Goal: Information Seeking & Learning: Learn about a topic

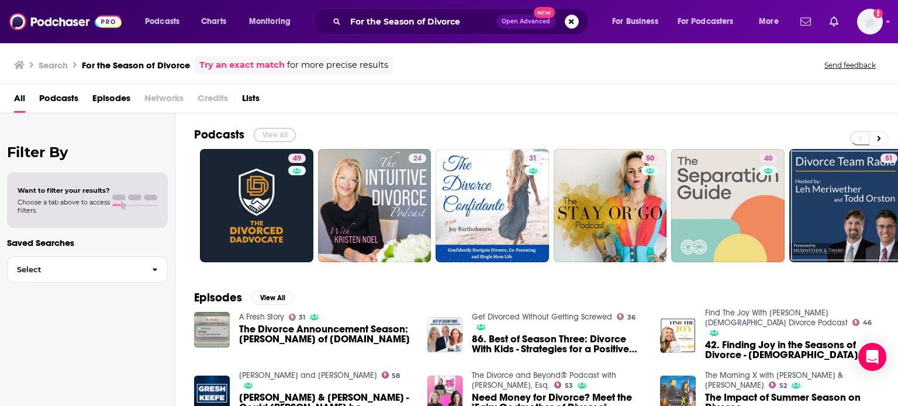
click at [279, 133] on button "View All" at bounding box center [275, 135] width 42 height 14
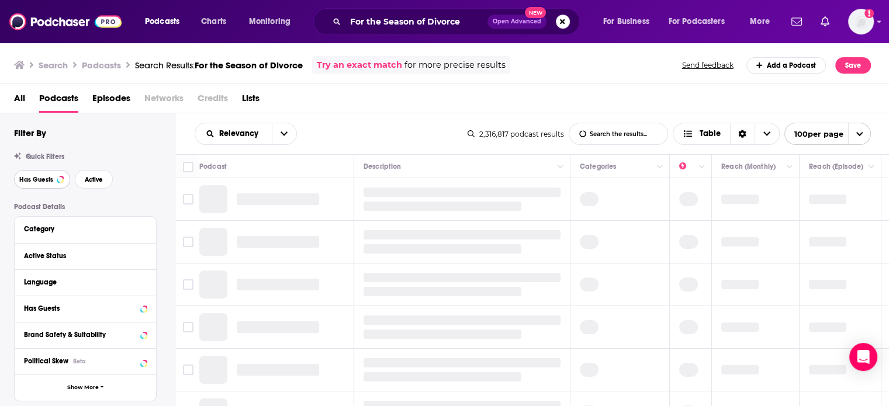
click at [49, 181] on span "Has Guests" at bounding box center [36, 179] width 34 height 6
click at [108, 177] on button "Active" at bounding box center [94, 179] width 38 height 19
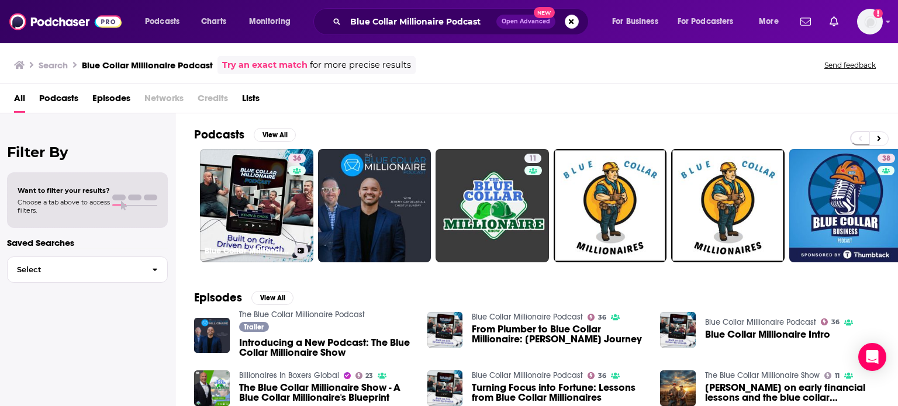
click at [265, 191] on link "36 Blue Collar Millionaire Podcast" at bounding box center [256, 205] width 113 height 113
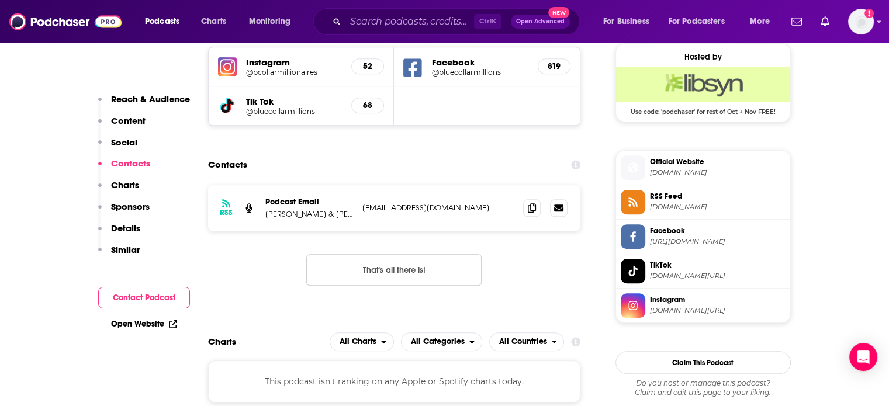
scroll to position [776, 0]
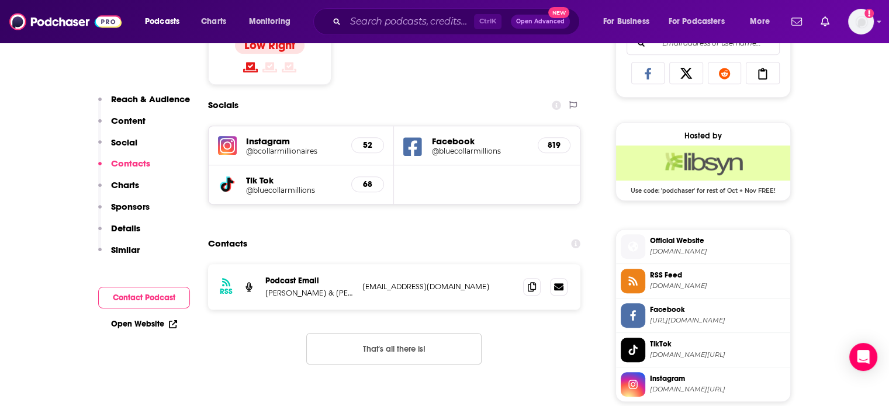
click at [561, 144] on div "819" at bounding box center [554, 145] width 33 height 16
click at [461, 153] on h5 "@bluecollarmillions" at bounding box center [479, 151] width 97 height 9
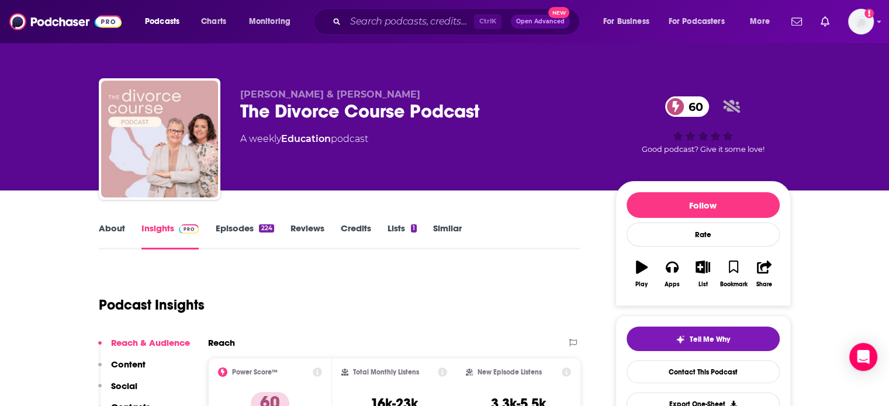
click at [111, 230] on link "About" at bounding box center [112, 236] width 26 height 27
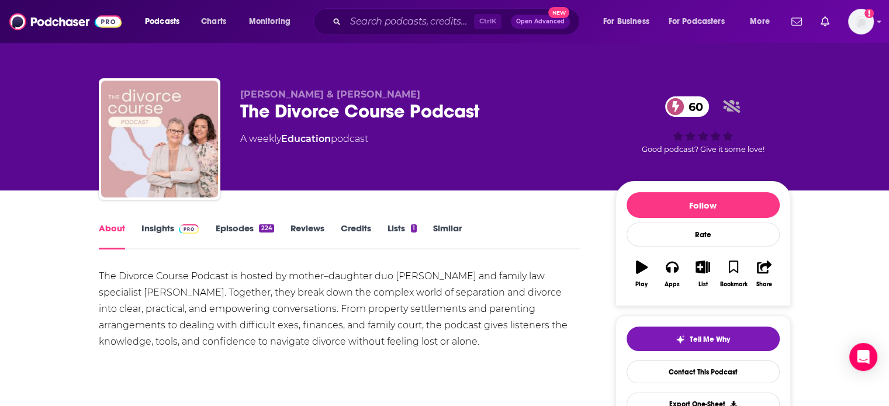
click at [255, 229] on link "Episodes 224" at bounding box center [244, 236] width 58 height 27
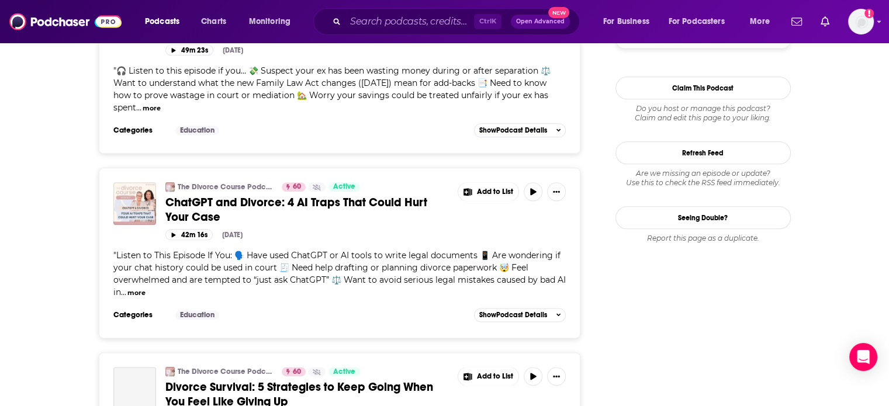
scroll to position [1440, 0]
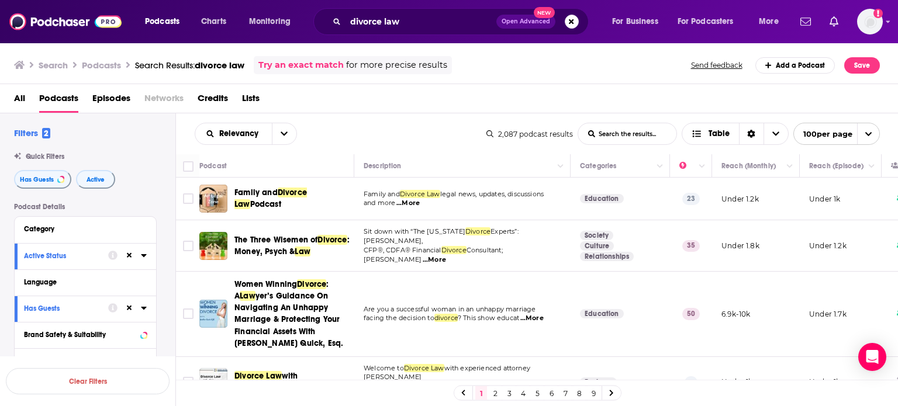
drag, startPoint x: 0, startPoint y: 0, endPoint x: 77, endPoint y: 20, distance: 79.7
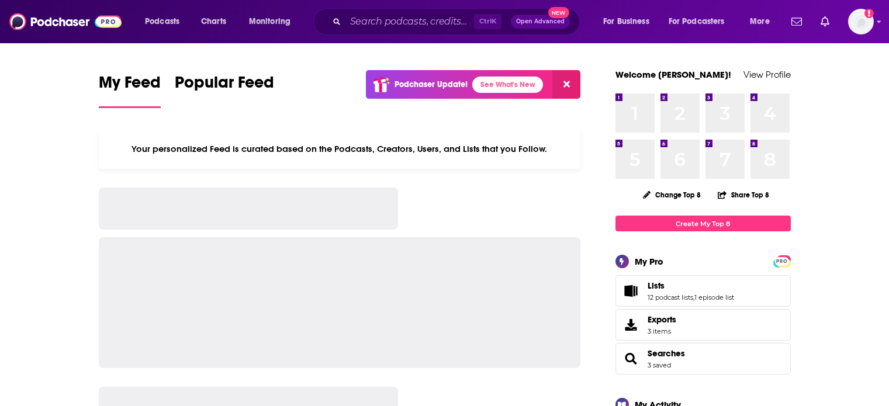
click at [419, 23] on div "Ctrl K Open Advanced New" at bounding box center [446, 21] width 266 height 27
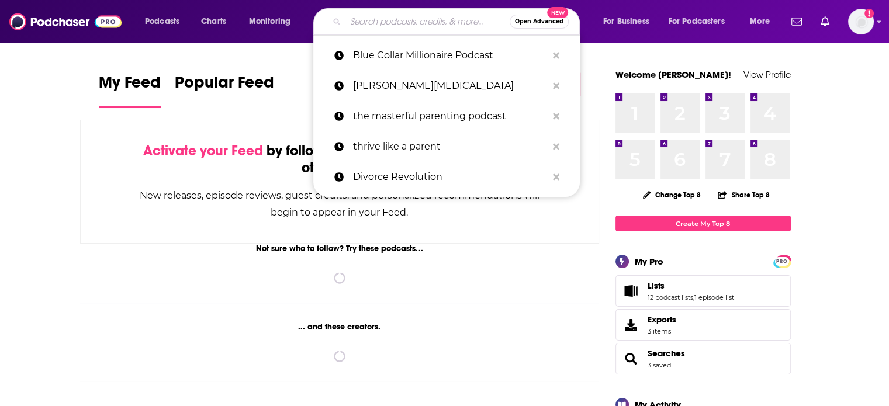
click at [419, 23] on input "Search podcasts, credits, & more..." at bounding box center [427, 21] width 164 height 19
paste input "Second Act Success Career"
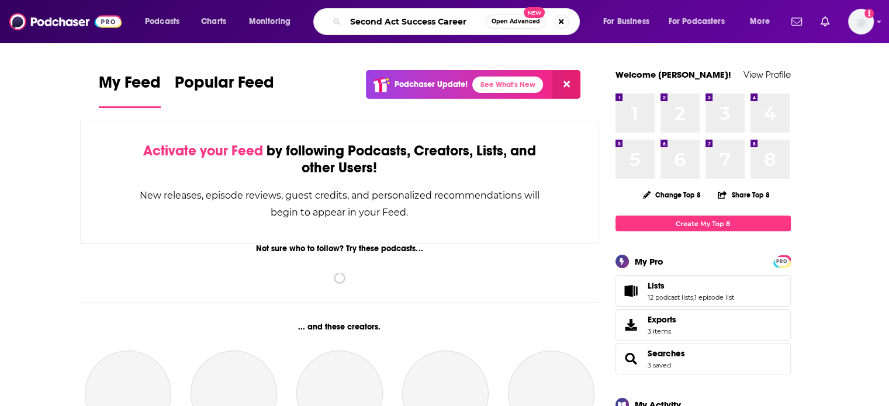
type input "Second Act Success Career"
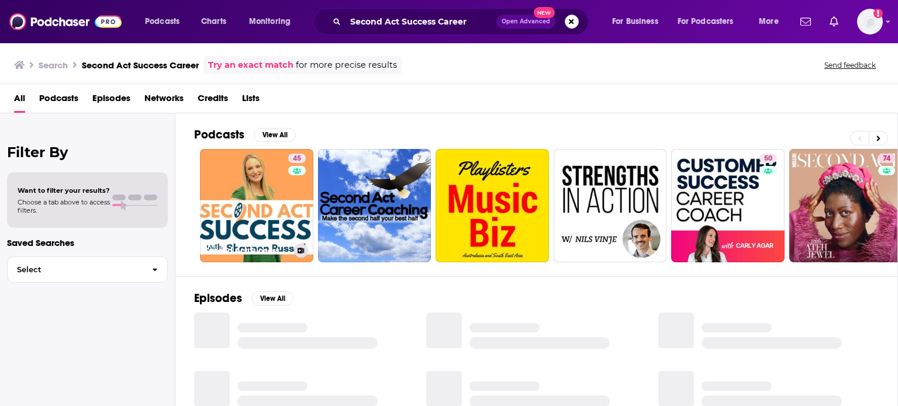
click at [274, 197] on link "45 Second Act Success Podcast: Career Change, Business Coaching & Entrepreneurs…" at bounding box center [256, 205] width 113 height 113
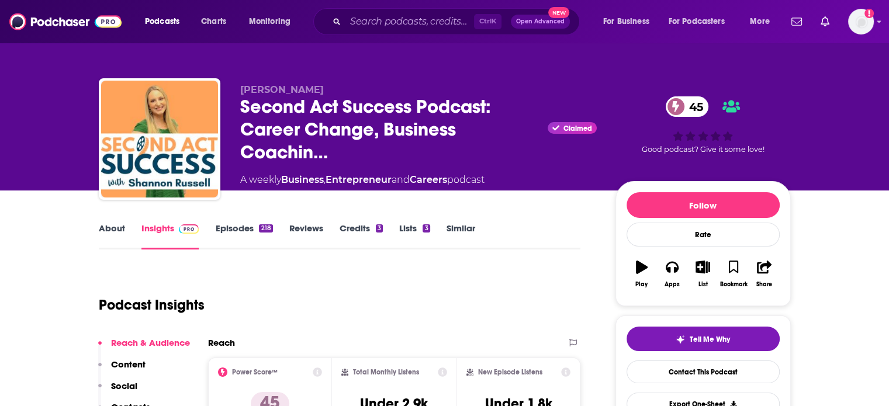
click at [110, 237] on link "About" at bounding box center [112, 236] width 26 height 27
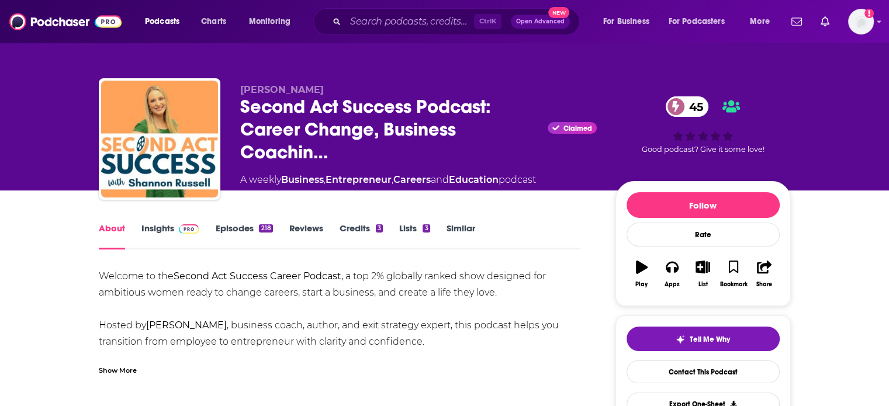
click at [129, 370] on div "Show More" at bounding box center [118, 369] width 38 height 11
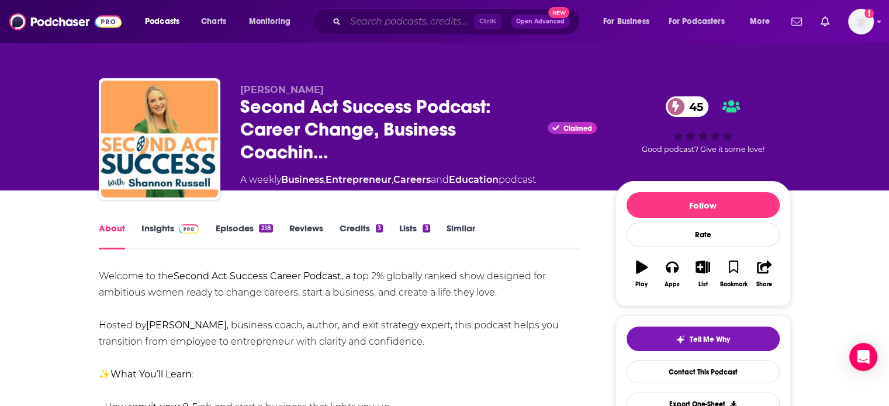
click at [441, 25] on input "Search podcasts, credits, & more..." at bounding box center [409, 21] width 129 height 19
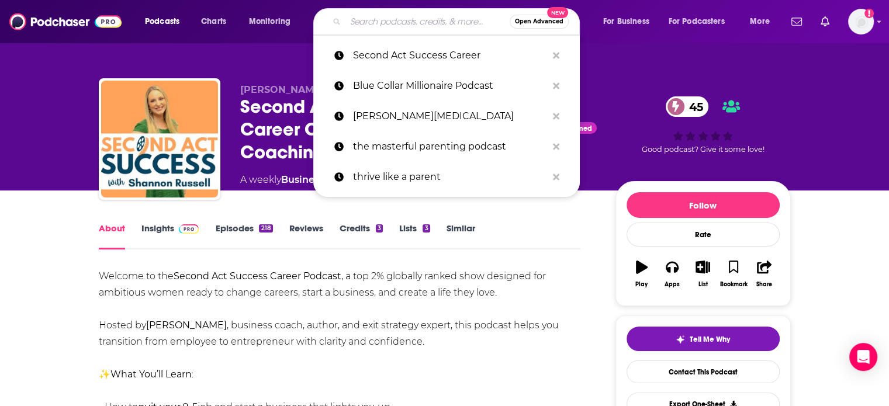
paste input "Sound Laws of Success"
type input "Sound Laws of Success"
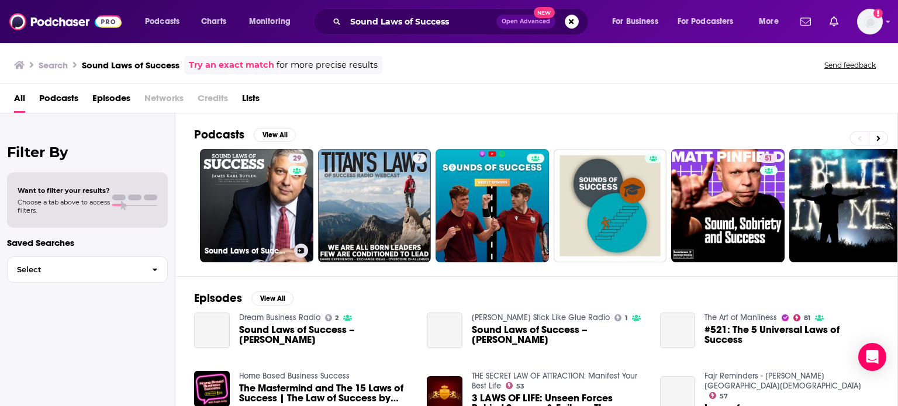
click at [232, 200] on link "29 Sound Laws of Success Podcast" at bounding box center [256, 205] width 113 height 113
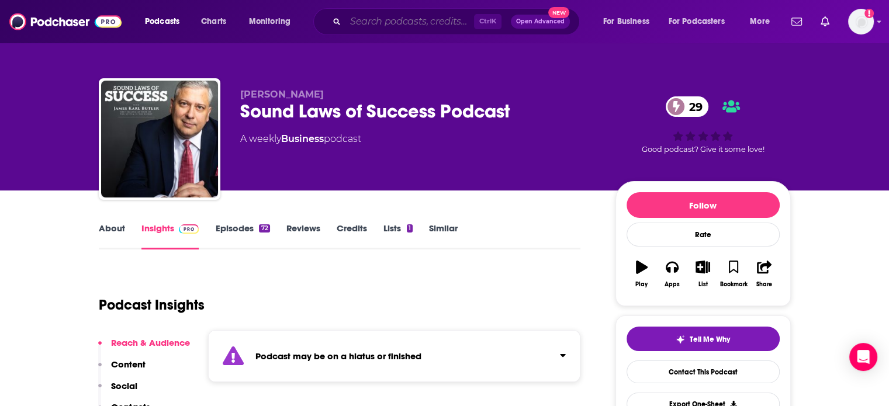
paste input "Profit with a Plan"
type input "Profit with a Plan"
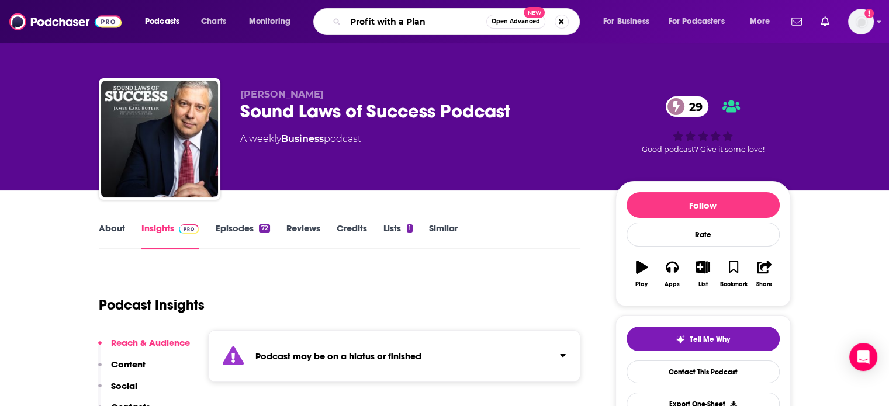
click at [456, 18] on input "Profit with a Plan" at bounding box center [415, 21] width 141 height 19
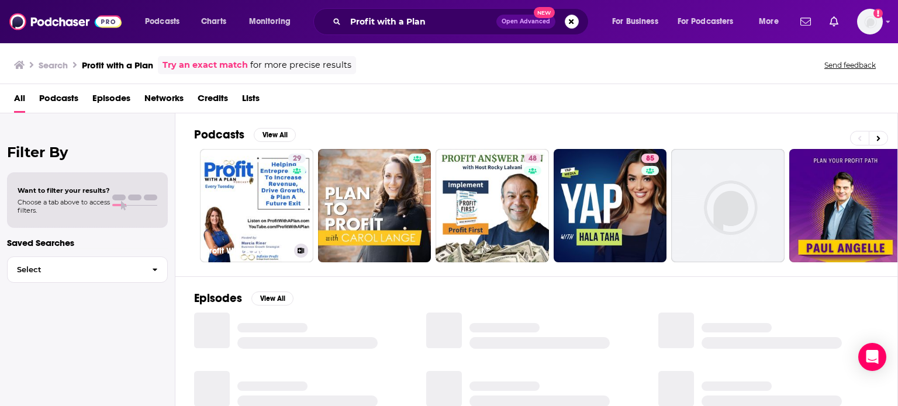
click at [295, 217] on div "29" at bounding box center [298, 199] width 20 height 90
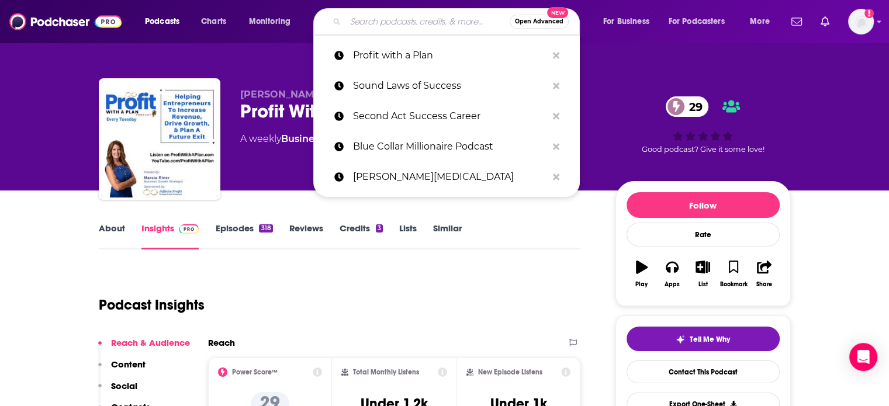
paste input "Not Your Average Financial Podcast"
type input "Not Your Average Financial Podcast"
click at [437, 24] on input "Not Your Average Financial Podcast" at bounding box center [427, 21] width 164 height 19
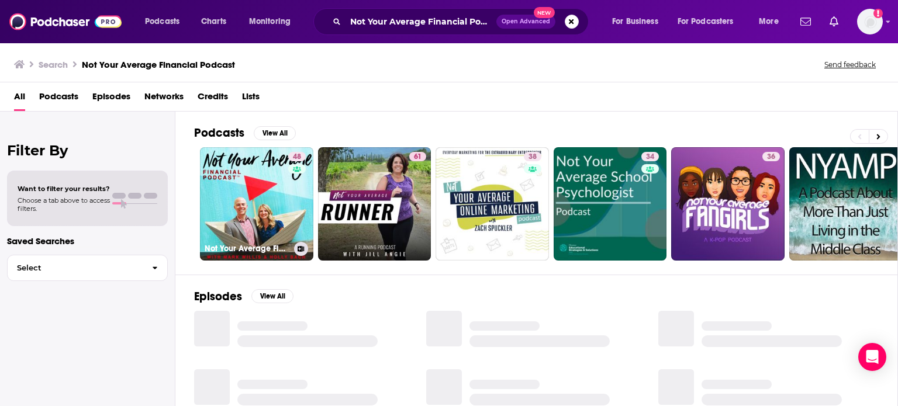
click at [241, 185] on link "48 Not Your Average Financial Podcast™" at bounding box center [256, 203] width 113 height 113
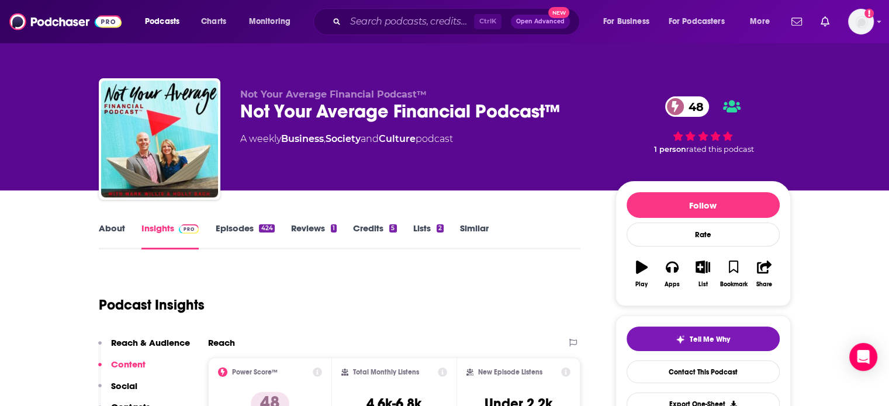
click at [108, 233] on link "About" at bounding box center [112, 236] width 26 height 27
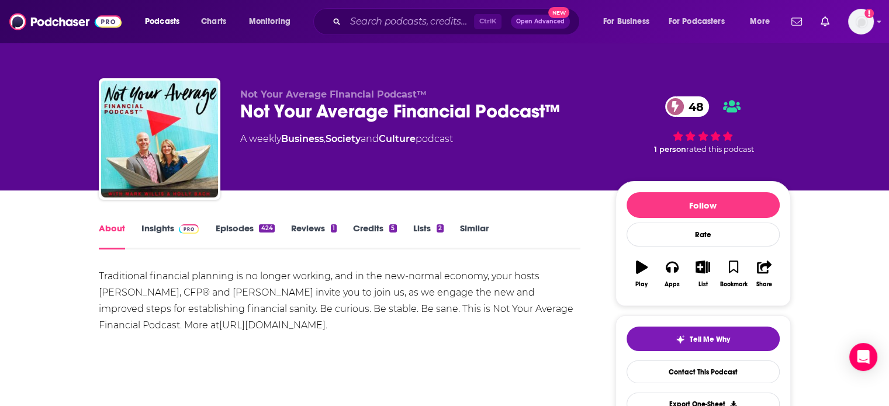
click at [166, 243] on link "Insights" at bounding box center [170, 236] width 58 height 27
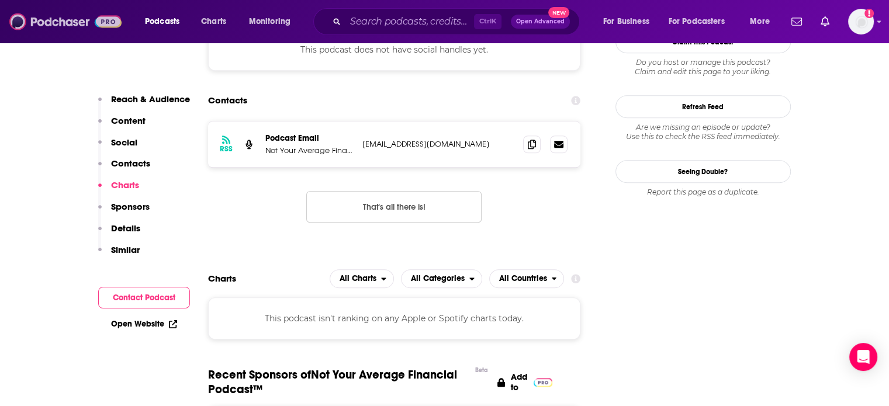
scroll to position [1044, 0]
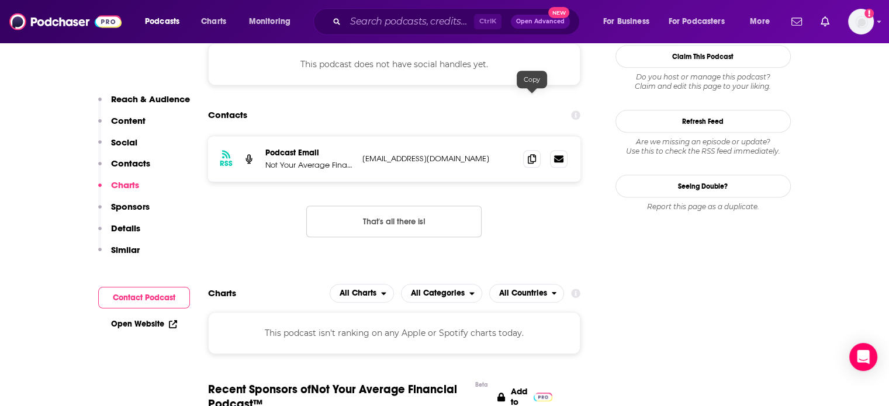
click at [532, 154] on icon at bounding box center [532, 158] width 8 height 9
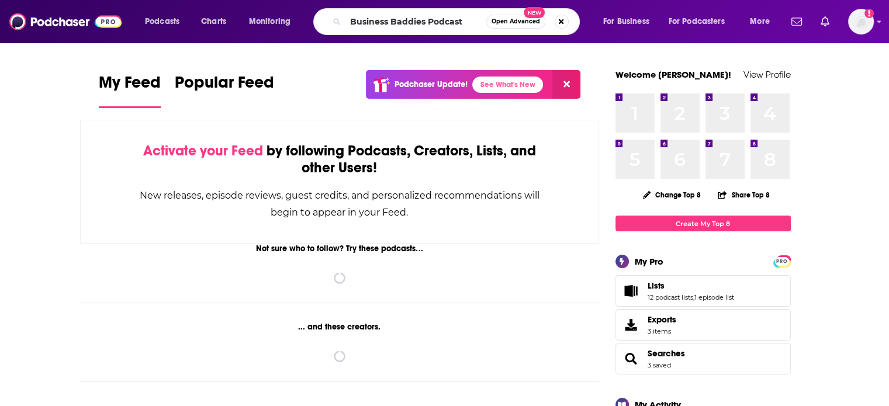
type input "Business Baddies Podcast"
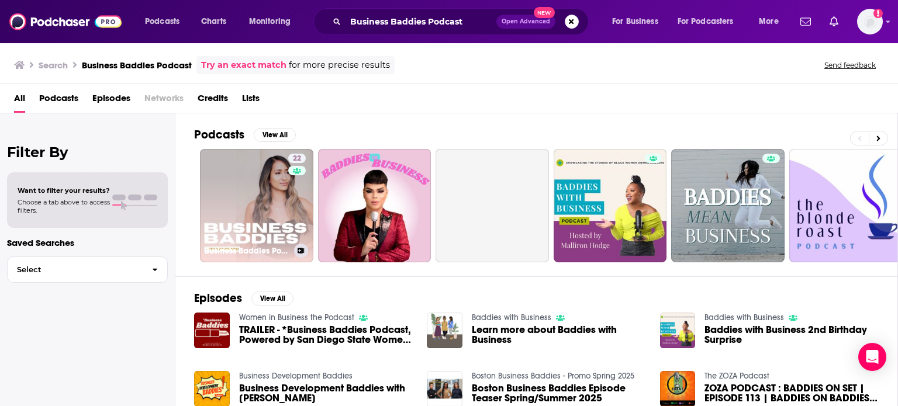
click at [255, 216] on link "22 Business Baddies Podcast" at bounding box center [256, 205] width 113 height 113
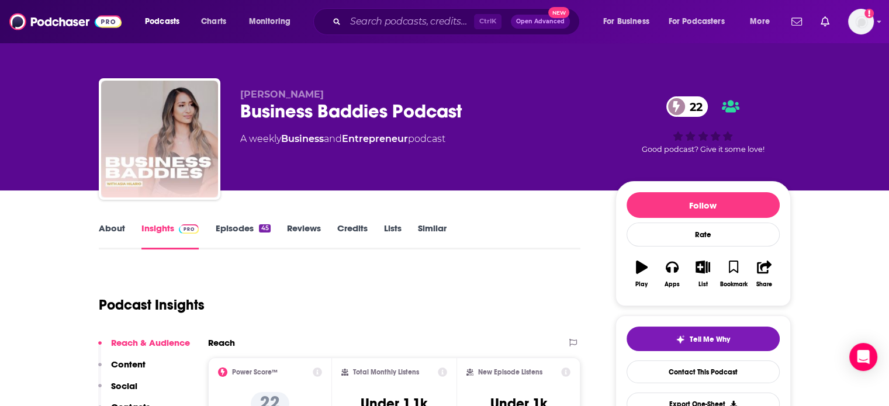
click at [101, 236] on link "About" at bounding box center [112, 236] width 26 height 27
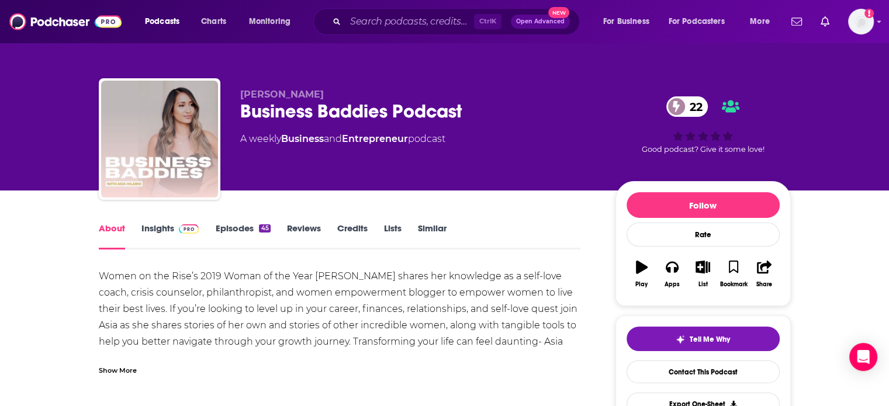
click at [144, 237] on link "Insights" at bounding box center [170, 236] width 58 height 27
